Goal: Check status: Check status

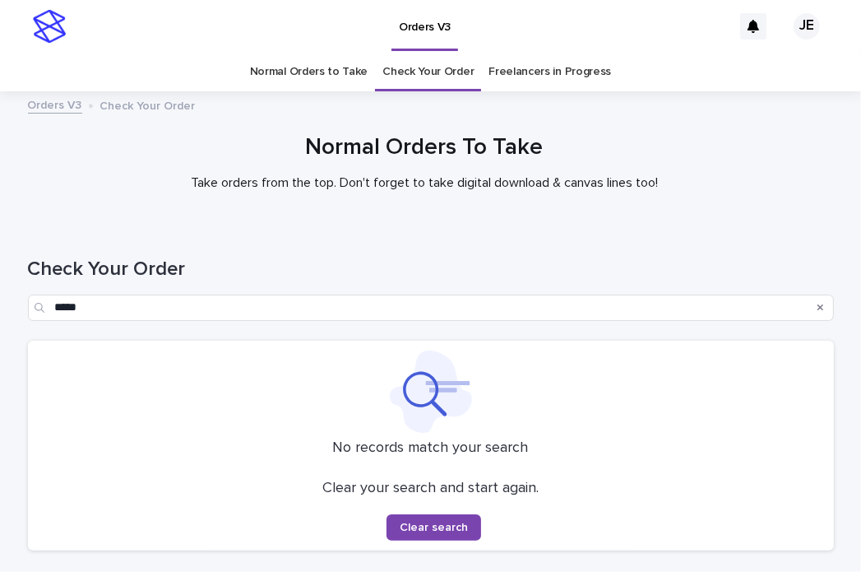
click at [822, 309] on div "Search" at bounding box center [821, 307] width 26 height 26
click at [817, 309] on icon "Search" at bounding box center [820, 308] width 7 height 10
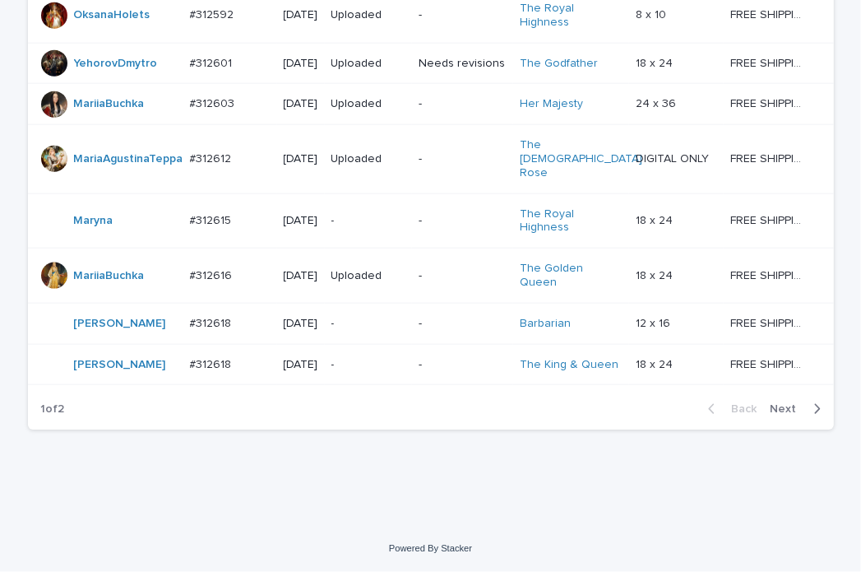
scroll to position [1608, 0]
click at [796, 394] on div "Back Next" at bounding box center [764, 408] width 139 height 41
click at [794, 414] on button "Next" at bounding box center [799, 408] width 70 height 15
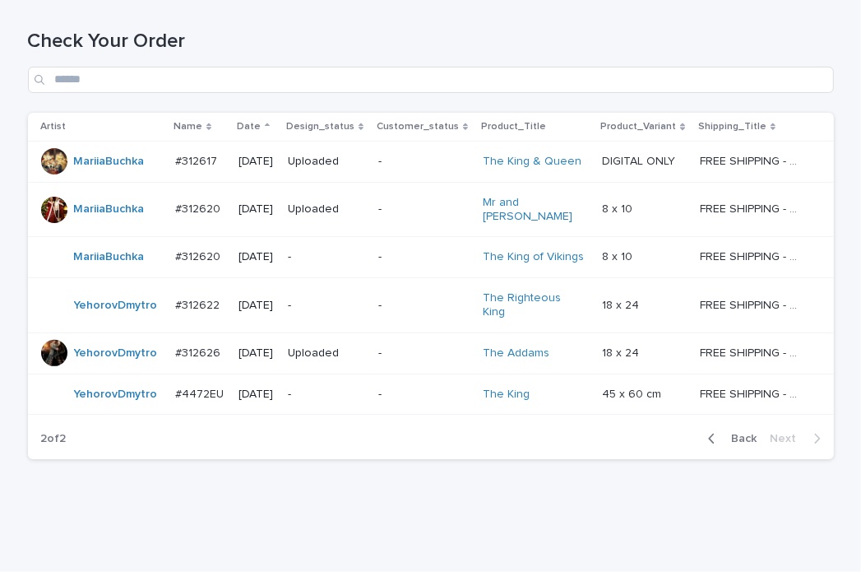
click at [737, 433] on span "Back" at bounding box center [739, 439] width 35 height 12
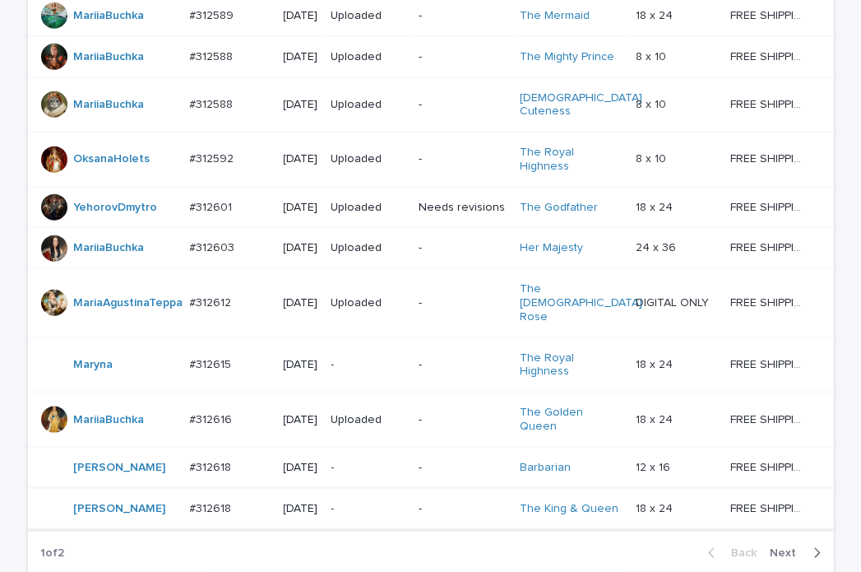
scroll to position [1608, 0]
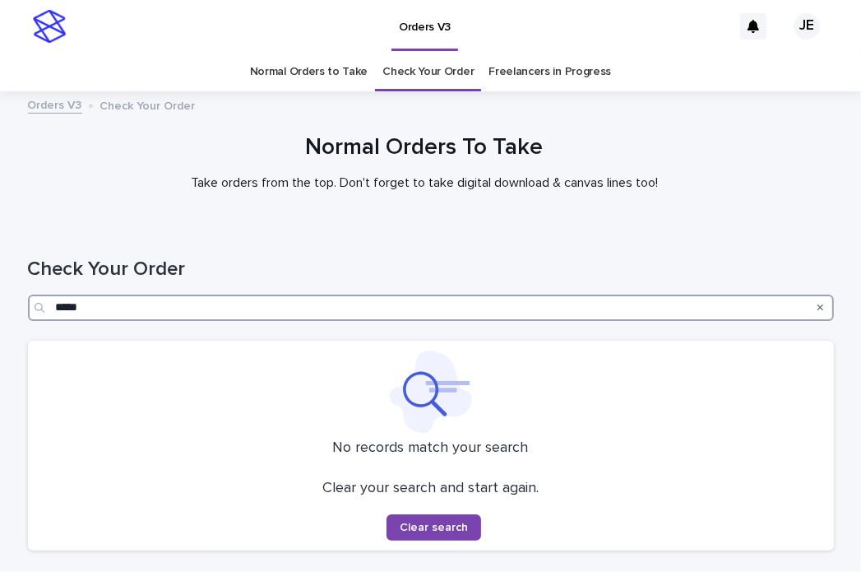
click at [313, 302] on input "*****" at bounding box center [431, 307] width 806 height 26
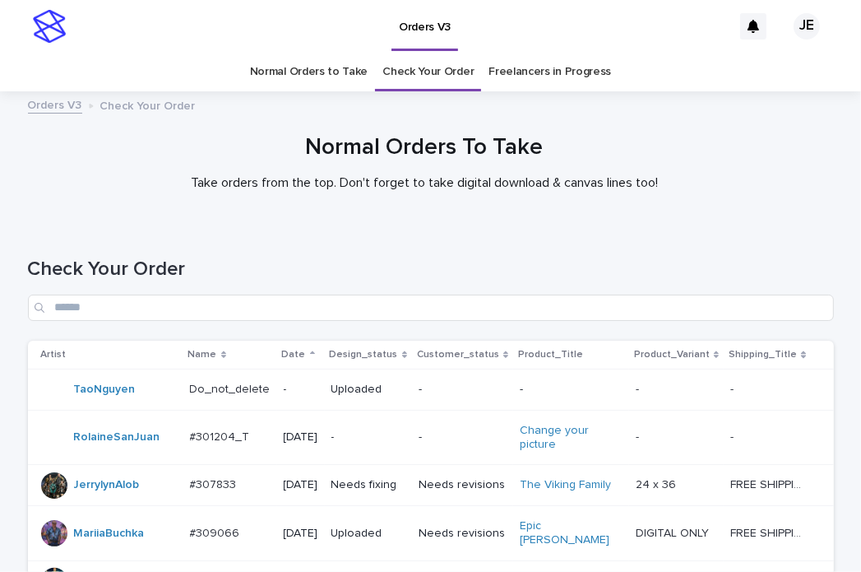
click at [282, 350] on p "Date" at bounding box center [294, 354] width 24 height 18
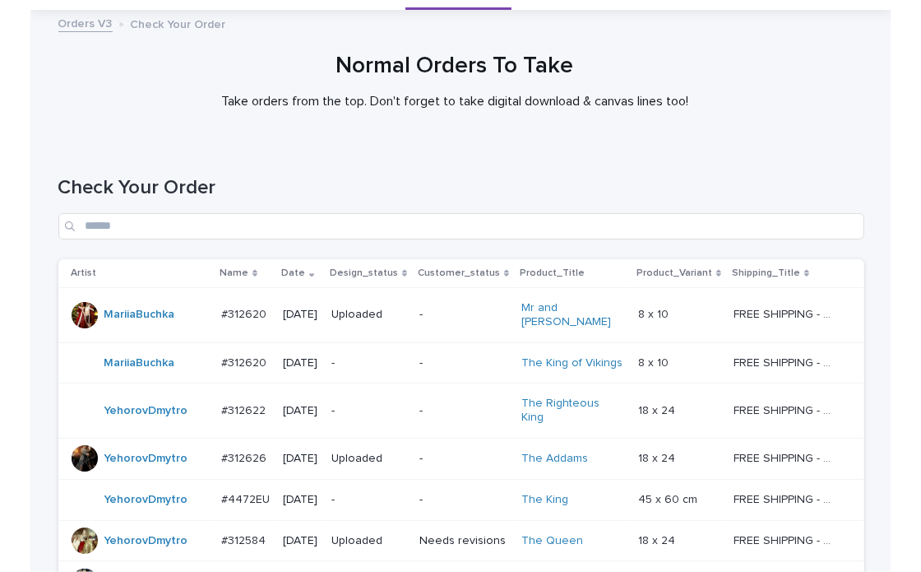
scroll to position [247, 0]
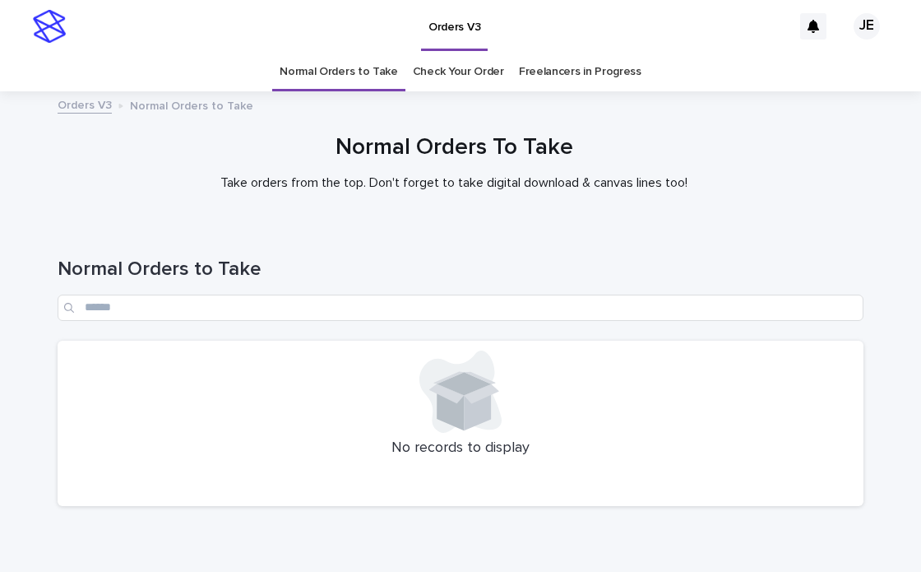
click at [306, 532] on div "Loading... Saving… Loading... Saving… Normal Orders to Take No records to displ…" at bounding box center [460, 393] width 822 height 336
click at [501, 249] on div "Normal Orders to Take" at bounding box center [461, 283] width 806 height 116
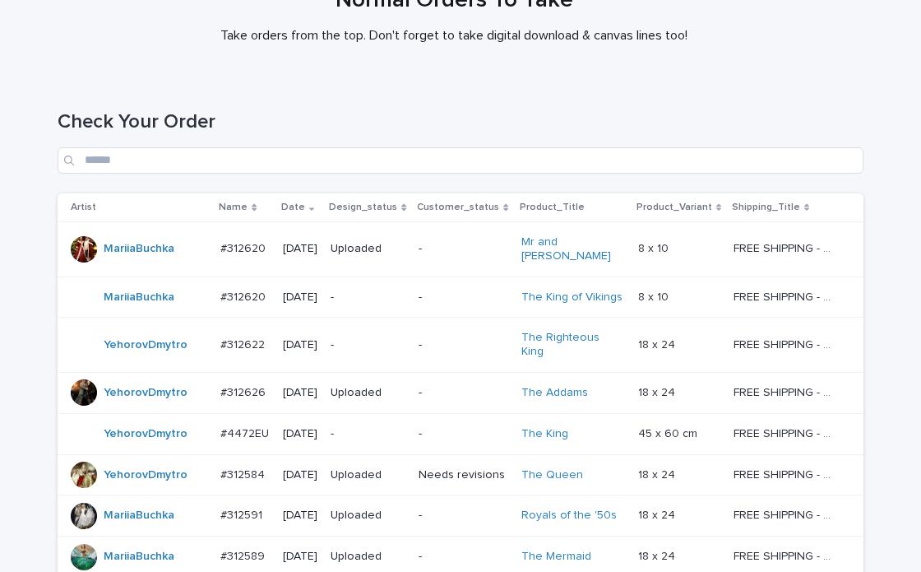
scroll to position [164, 0]
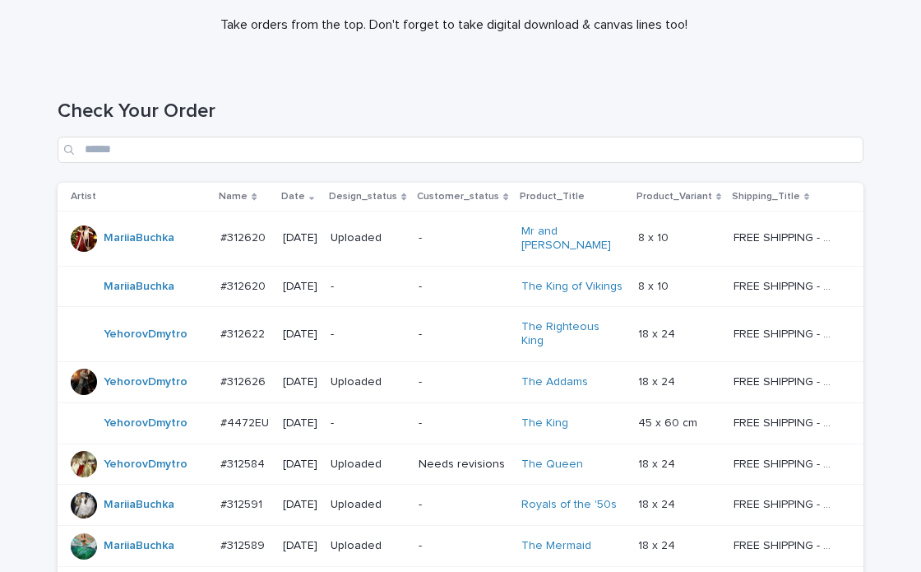
scroll to position [164, 0]
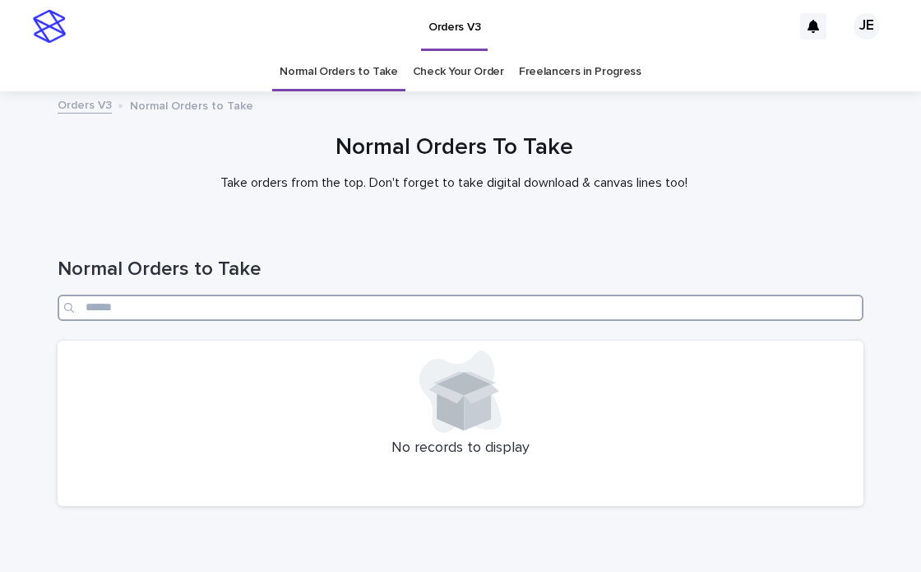
click at [327, 297] on input "Search" at bounding box center [461, 307] width 806 height 26
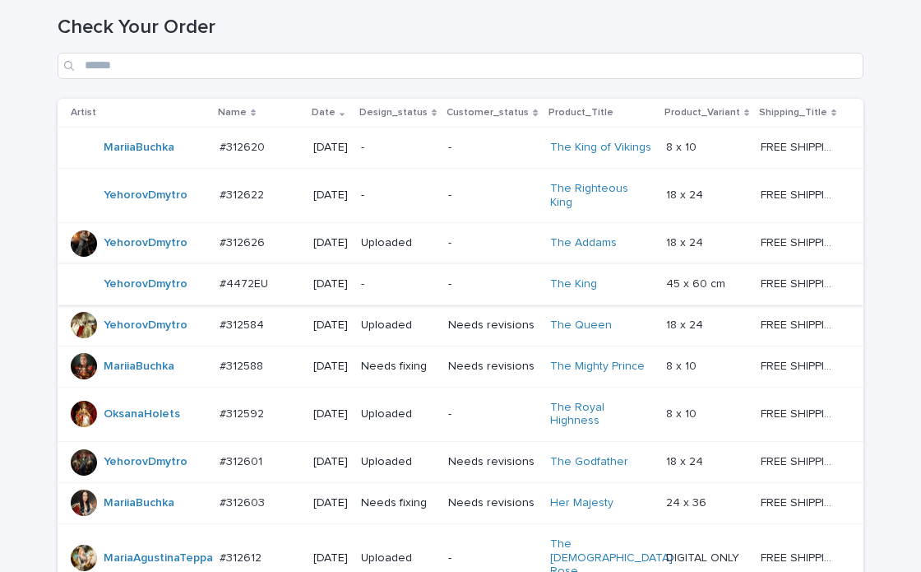
scroll to position [247, 0]
